Goal: Check status

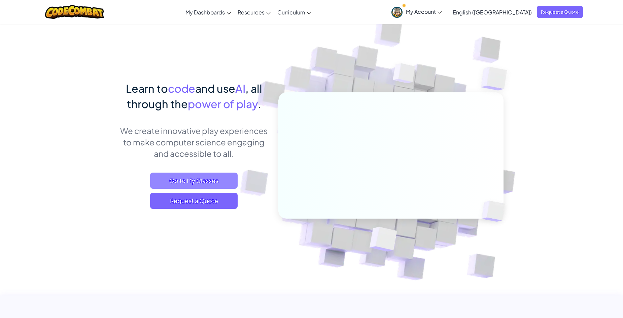
click at [198, 182] on span "Go to My Classes" at bounding box center [193, 181] width 87 height 16
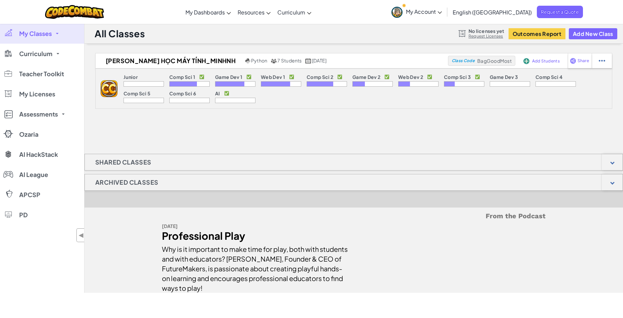
click at [112, 86] on img at bounding box center [109, 88] width 17 height 17
click at [47, 58] on link "Curriculum" at bounding box center [42, 54] width 84 height 20
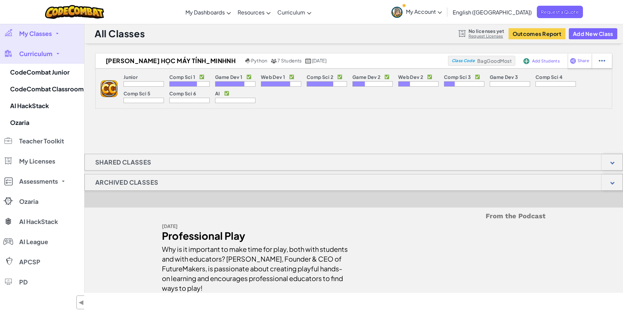
click at [50, 37] on link "My Classes" at bounding box center [42, 34] width 84 height 20
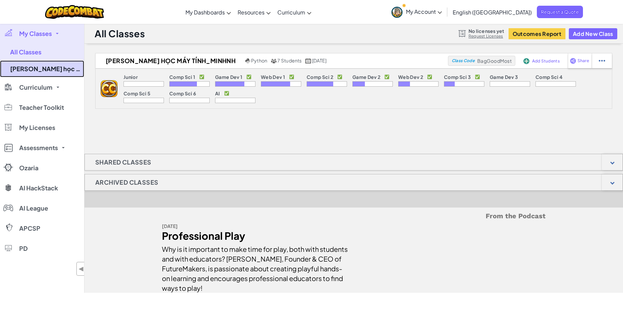
click at [36, 68] on link "[PERSON_NAME] học máy tính_MinhNH" at bounding box center [42, 69] width 84 height 17
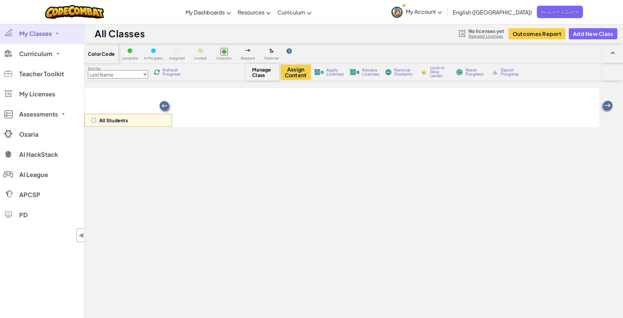
select select "5632661322961295f9428638"
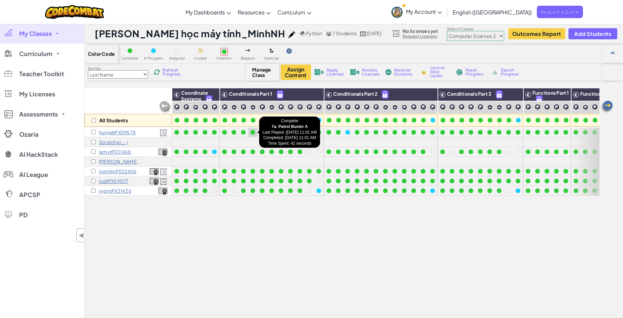
click at [250, 133] on div at bounding box center [252, 132] width 7 height 7
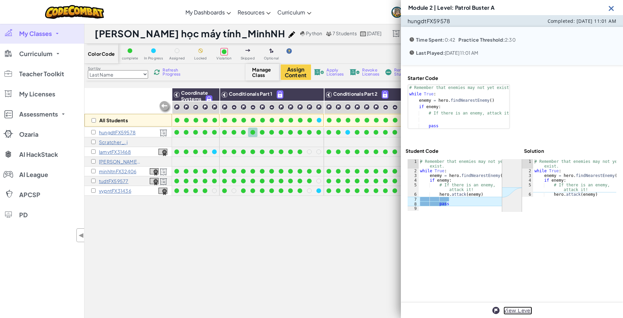
click at [521, 310] on link "View Level" at bounding box center [517, 311] width 29 height 8
